Goal: Task Accomplishment & Management: Manage account settings

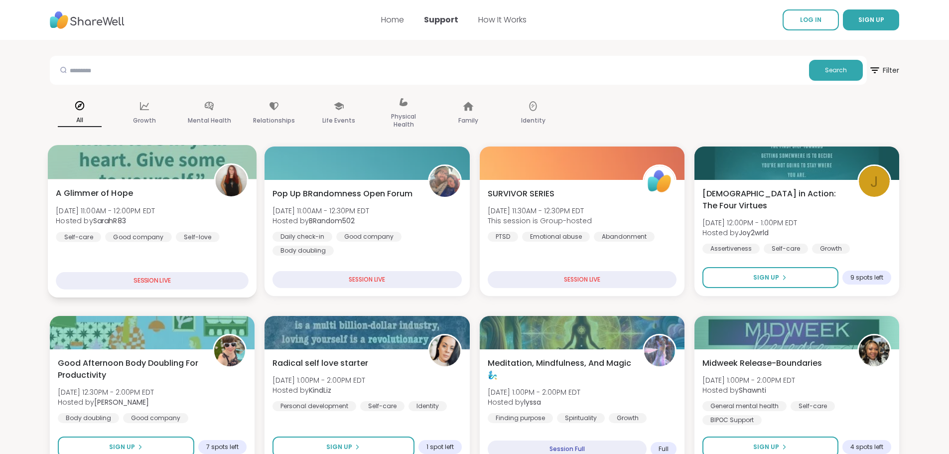
click at [165, 279] on div "SESSION LIVE" at bounding box center [152, 280] width 193 height 17
click at [266, 109] on div "Relationships" at bounding box center [274, 114] width 60 height 50
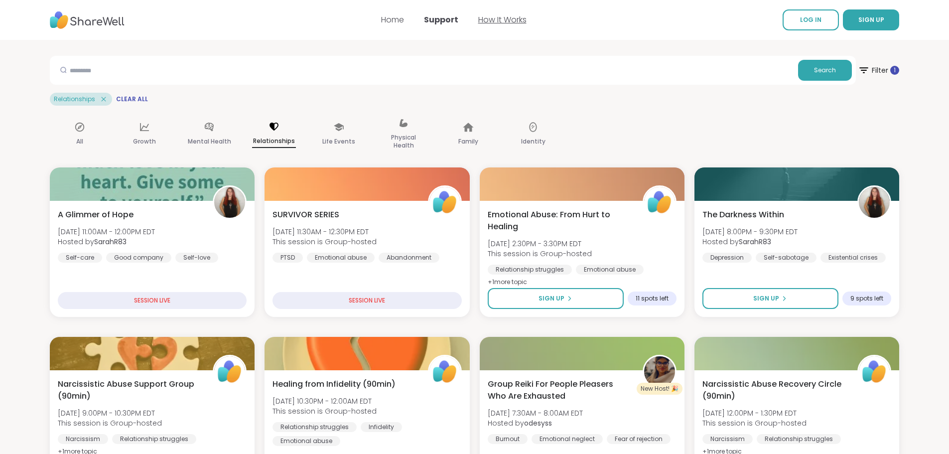
click at [495, 20] on link "How It Works" at bounding box center [502, 19] width 48 height 11
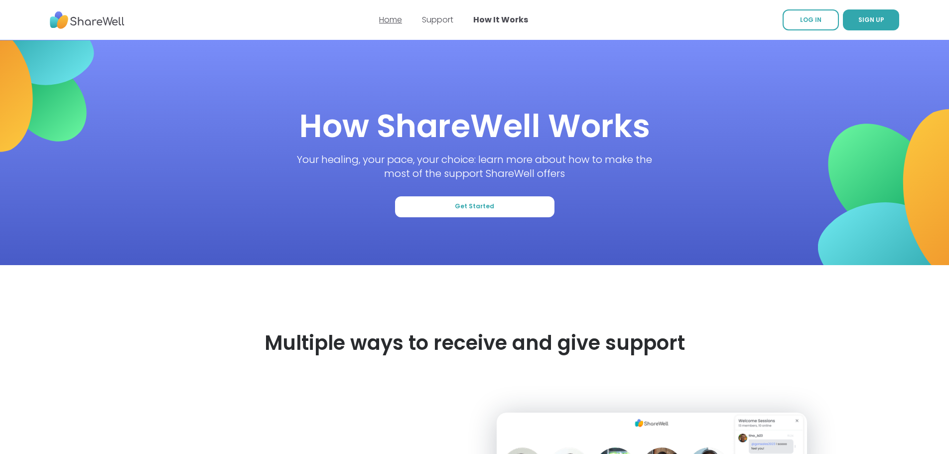
click at [394, 23] on link "Home" at bounding box center [390, 19] width 23 height 11
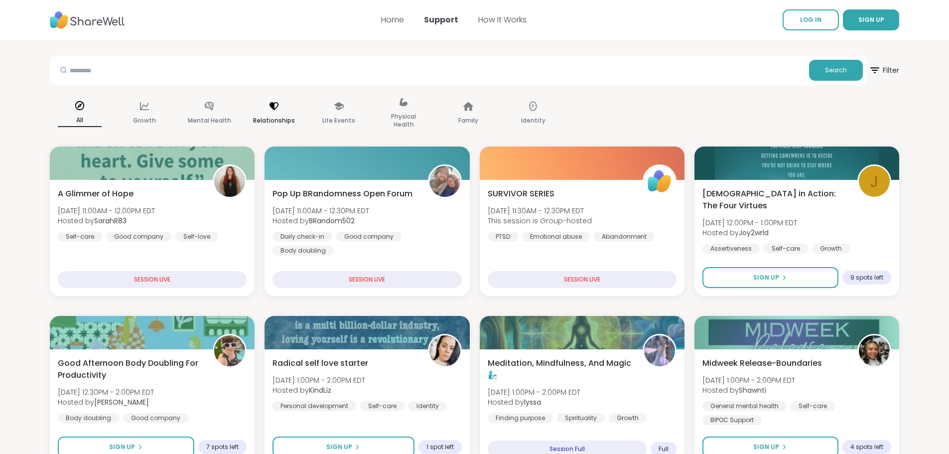
click at [257, 121] on p "Relationships" at bounding box center [274, 121] width 42 height 12
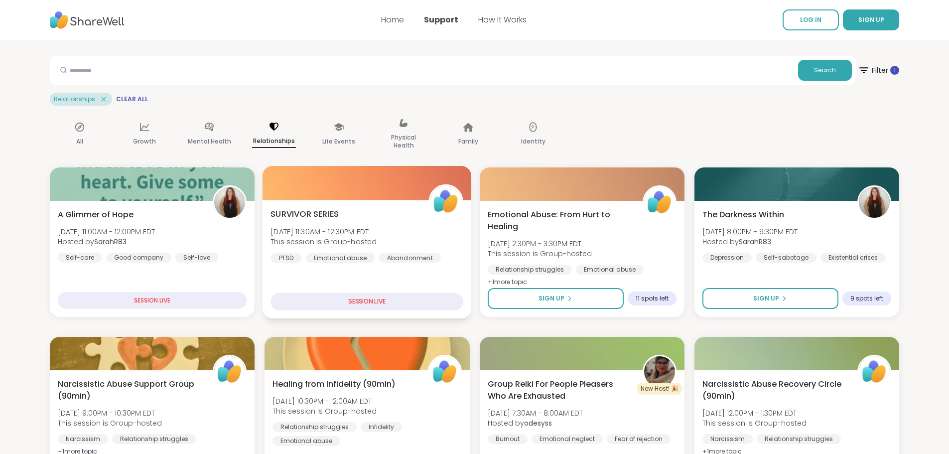
click at [358, 297] on div "SESSION LIVE" at bounding box center [366, 301] width 193 height 17
click at [358, 300] on div "SESSION LIVE" at bounding box center [366, 301] width 193 height 17
click at [362, 301] on div "SESSION LIVE" at bounding box center [366, 301] width 193 height 17
click at [356, 300] on div "SESSION LIVE" at bounding box center [366, 301] width 193 height 17
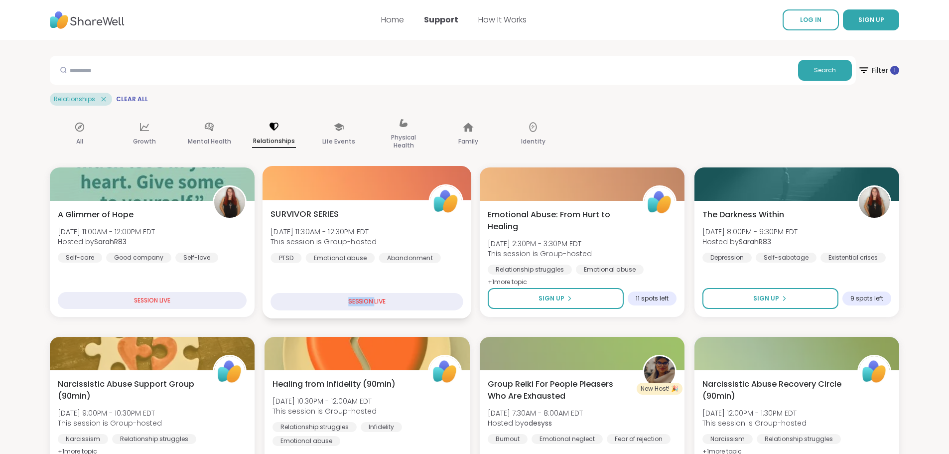
click at [356, 300] on div "SESSION LIVE" at bounding box center [366, 301] width 193 height 17
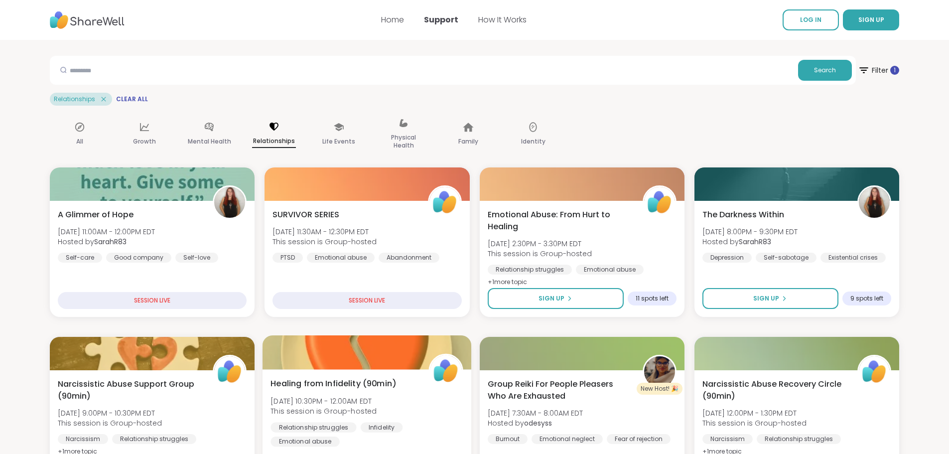
click at [351, 380] on span "Healing from Infidelity (90min)" at bounding box center [333, 384] width 126 height 12
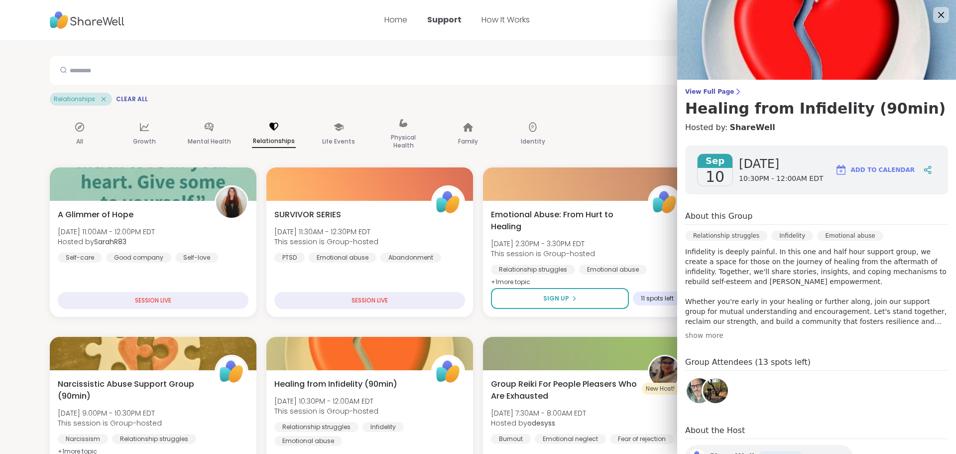
click at [871, 170] on span "Add to Calendar" at bounding box center [883, 169] width 64 height 9
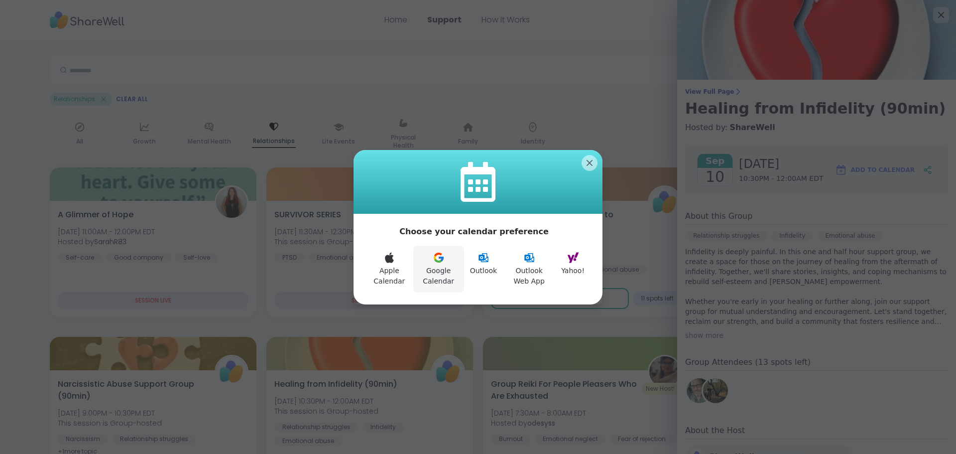
click at [420, 282] on button "Google Calendar" at bounding box center [438, 269] width 51 height 47
